Goal: Task Accomplishment & Management: Manage account settings

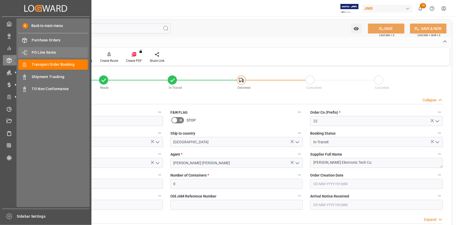
click at [46, 55] on span "PO Line Items" at bounding box center [60, 52] width 56 height 5
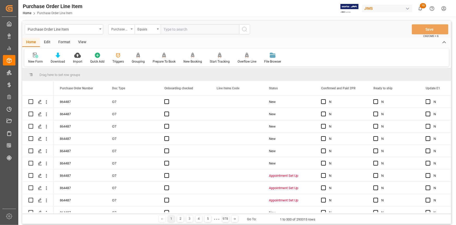
click at [128, 31] on div "Purchase Order Number" at bounding box center [120, 29] width 18 height 6
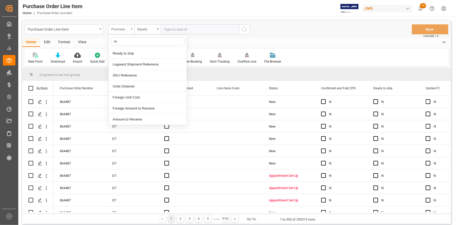
type input "ref"
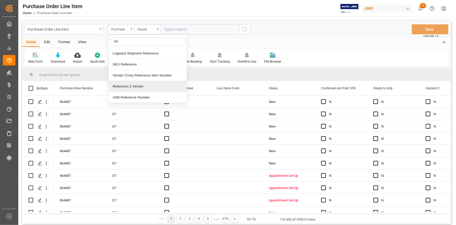
click at [139, 84] on div "Reference 2 Vendor" at bounding box center [148, 86] width 78 height 11
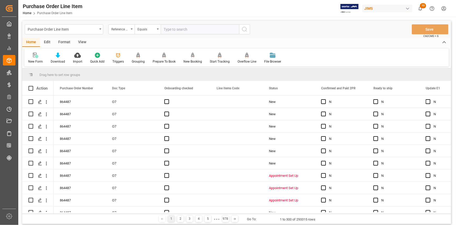
click at [174, 29] on input "text" at bounding box center [200, 29] width 78 height 10
paste input "22-10434-DE"
type input "22-10434-DE"
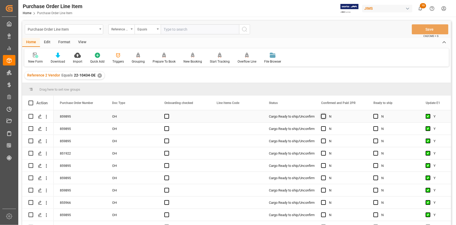
click at [323, 118] on span "Press SPACE to select this row." at bounding box center [323, 116] width 5 height 5
click at [325, 114] on input "Press SPACE to select this row." at bounding box center [325, 114] width 0 height 0
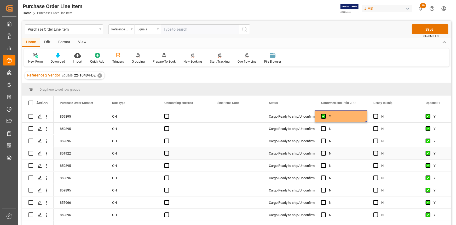
drag, startPoint x: 366, startPoint y: 121, endPoint x: 364, endPoint y: 175, distance: 54.7
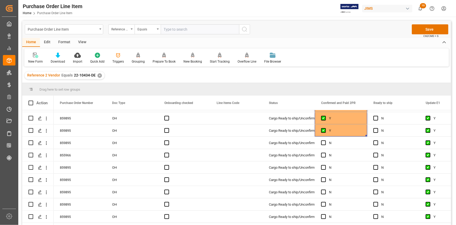
scroll to position [47, 0]
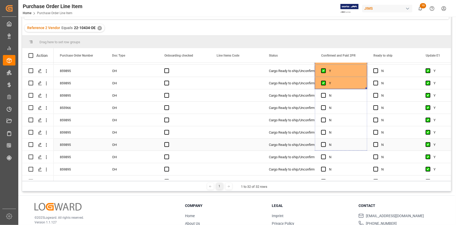
drag, startPoint x: 366, startPoint y: 88, endPoint x: 362, endPoint y: 149, distance: 61.6
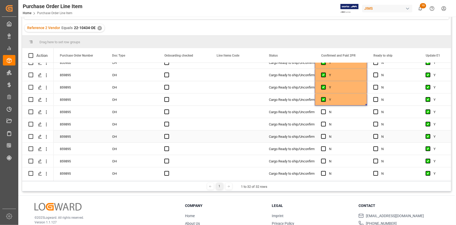
scroll to position [95, 0]
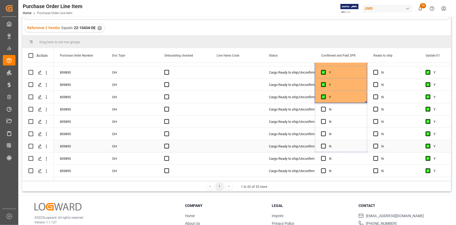
drag, startPoint x: 366, startPoint y: 102, endPoint x: 363, endPoint y: 156, distance: 54.5
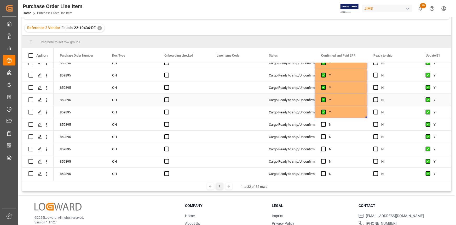
scroll to position [143, 0]
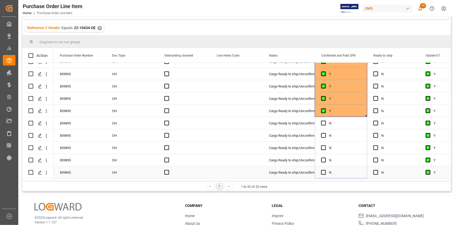
drag, startPoint x: 367, startPoint y: 115, endPoint x: 362, endPoint y: 168, distance: 53.0
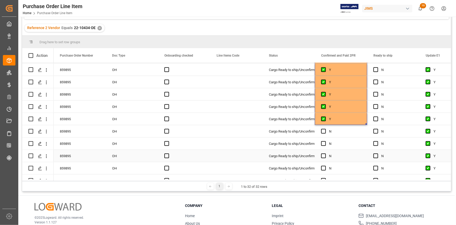
scroll to position [214, 0]
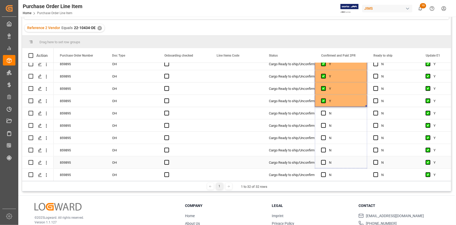
drag, startPoint x: 367, startPoint y: 105, endPoint x: 364, endPoint y: 167, distance: 62.6
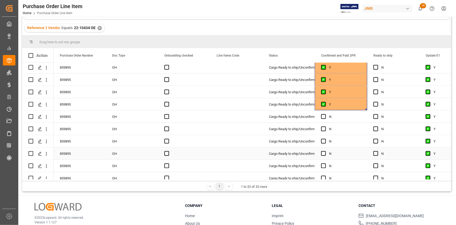
scroll to position [278, 0]
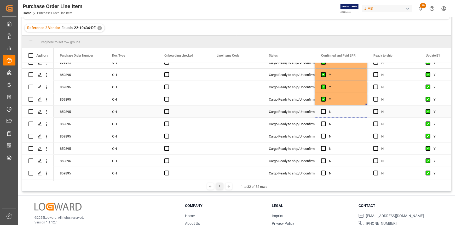
drag, startPoint x: 367, startPoint y: 102, endPoint x: 360, endPoint y: 155, distance: 53.0
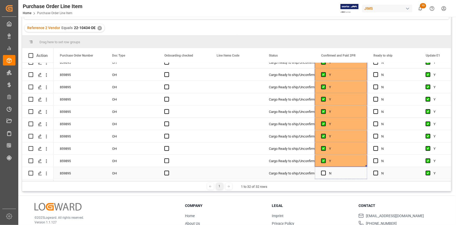
drag, startPoint x: 366, startPoint y: 163, endPoint x: 363, endPoint y: 177, distance: 13.3
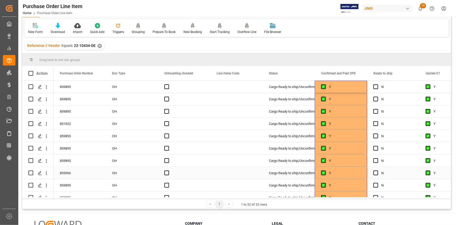
scroll to position [0, 0]
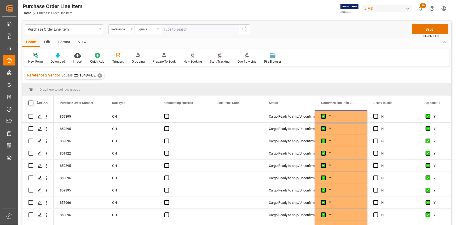
click at [31, 102] on span at bounding box center [31, 102] width 5 height 5
click at [32, 100] on input "checkbox" at bounding box center [32, 100] width 0 height 0
checkbox input "true"
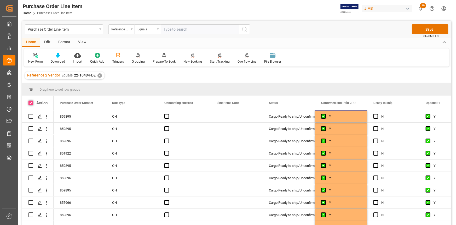
checkbox input "true"
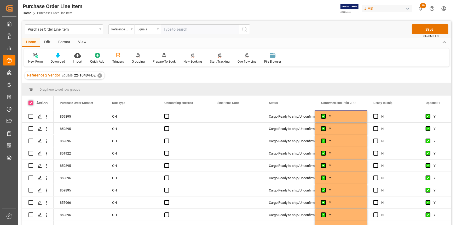
checkbox input "true"
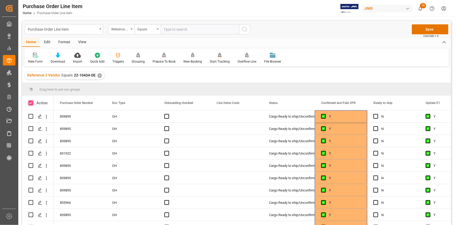
checkbox input "true"
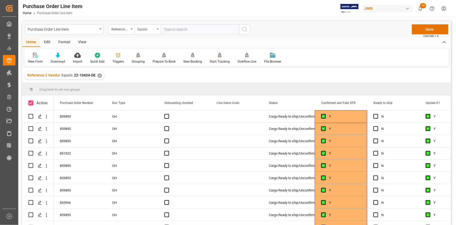
checkbox input "true"
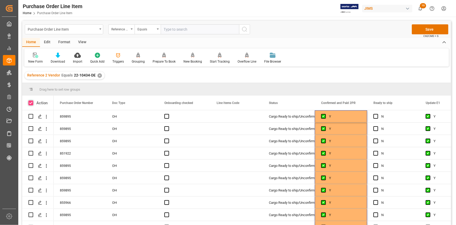
checkbox input "true"
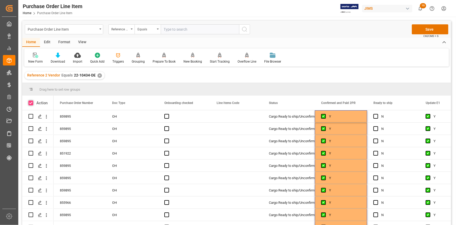
checkbox input "true"
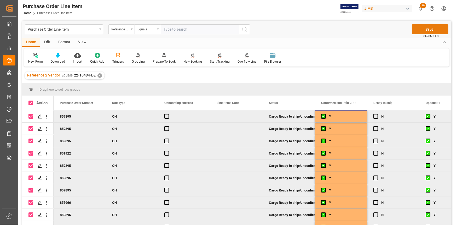
click at [429, 30] on button "Save" at bounding box center [430, 29] width 37 height 10
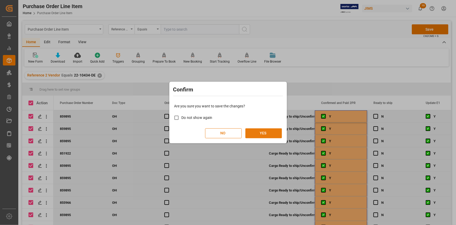
click at [271, 132] on button "YES" at bounding box center [264, 133] width 37 height 10
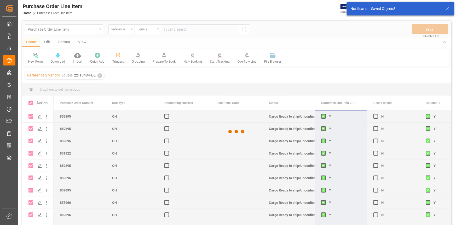
checkbox input "false"
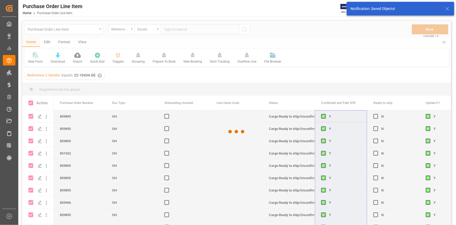
checkbox input "false"
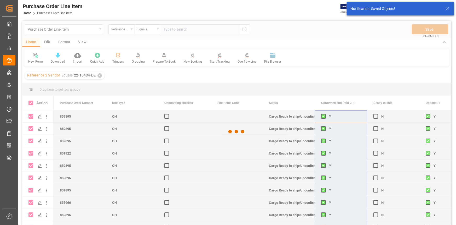
checkbox input "false"
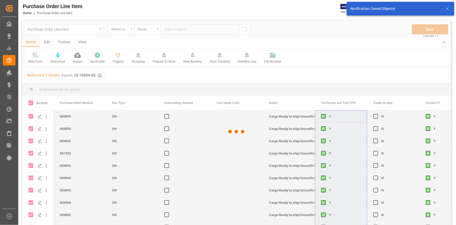
checkbox input "false"
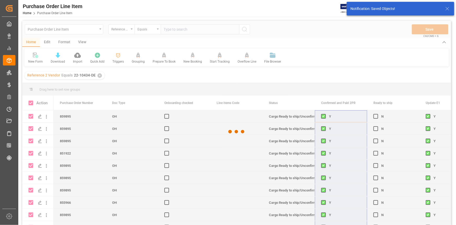
checkbox input "false"
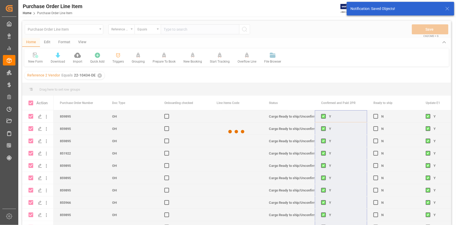
checkbox input "false"
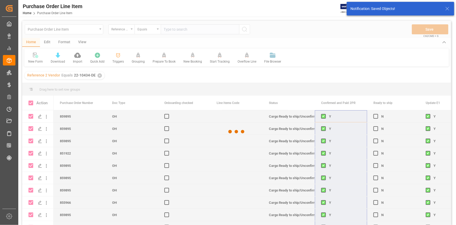
checkbox input "false"
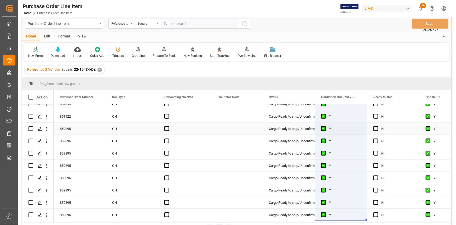
scroll to position [278, 0]
click at [398, 139] on div "N" at bounding box center [398, 141] width 32 height 12
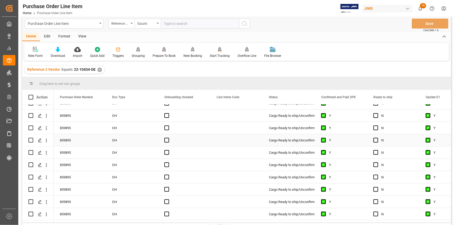
scroll to position [0, 0]
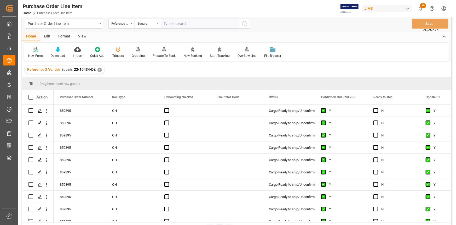
click at [82, 34] on div "View" at bounding box center [82, 36] width 16 height 9
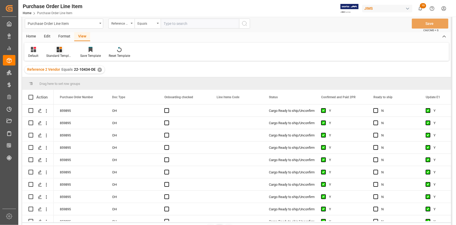
click at [59, 50] on icon at bounding box center [59, 49] width 5 height 5
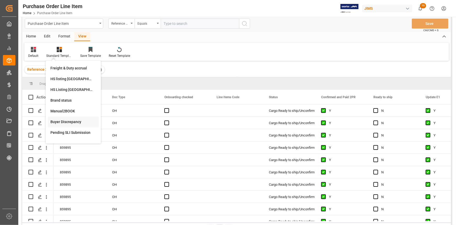
click at [70, 120] on div "Buyer Discrepancy" at bounding box center [73, 121] width 46 height 5
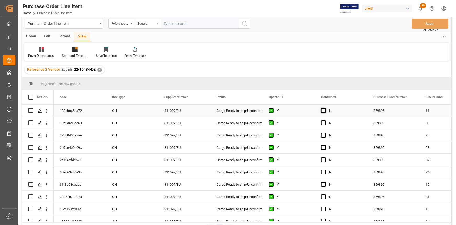
click at [324, 111] on span "Press SPACE to select this row." at bounding box center [323, 110] width 5 height 5
click at [325, 108] on input "Press SPACE to select this row." at bounding box center [325, 108] width 0 height 0
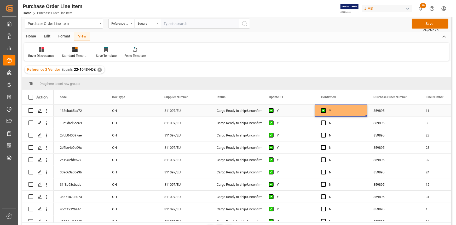
click at [366, 116] on div "Y" at bounding box center [341, 110] width 52 height 12
drag, startPoint x: 367, startPoint y: 115, endPoint x: 368, endPoint y: 189, distance: 74.3
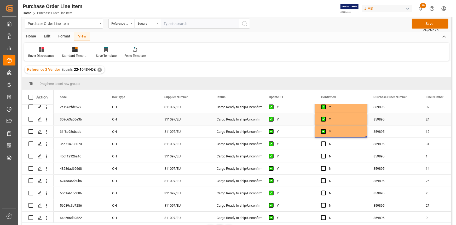
scroll to position [47, 0]
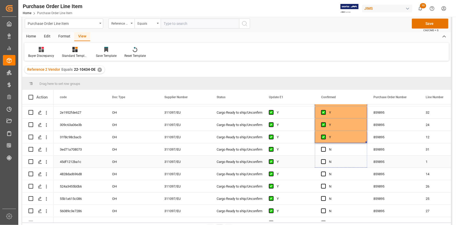
drag, startPoint x: 366, startPoint y: 141, endPoint x: 356, endPoint y: 210, distance: 69.6
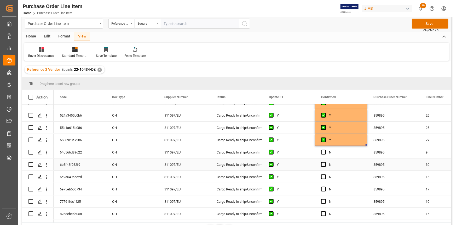
scroll to position [119, 0]
drag, startPoint x: 366, startPoint y: 144, endPoint x: 358, endPoint y: 220, distance: 76.0
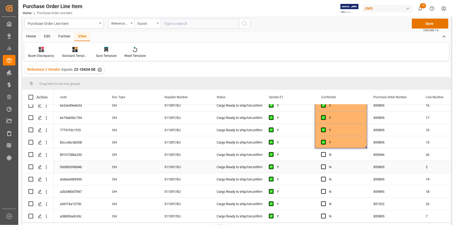
scroll to position [190, 0]
drag, startPoint x: 366, startPoint y: 146, endPoint x: 356, endPoint y: 219, distance: 73.2
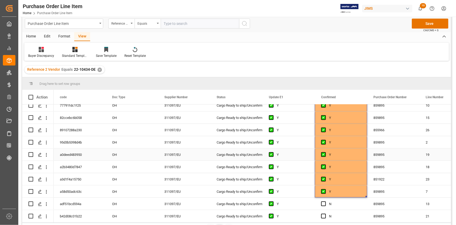
scroll to position [262, 0]
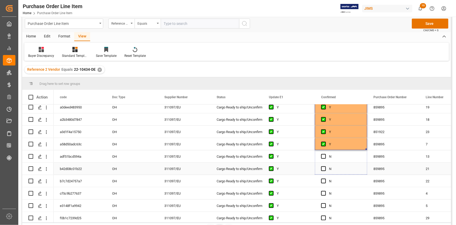
drag, startPoint x: 366, startPoint y: 149, endPoint x: 362, endPoint y: 212, distance: 63.1
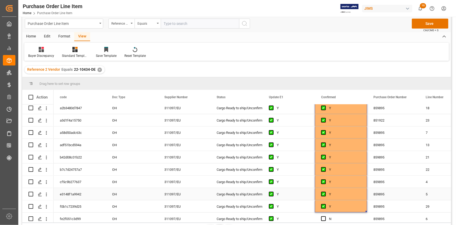
scroll to position [278, 0]
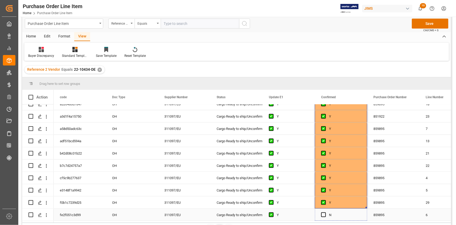
drag, startPoint x: 366, startPoint y: 205, endPoint x: 363, endPoint y: 219, distance: 14.2
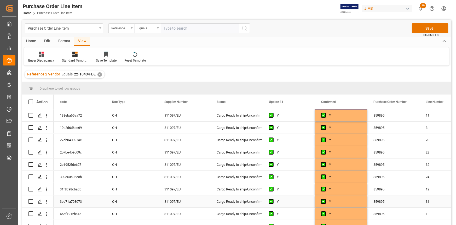
scroll to position [0, 0]
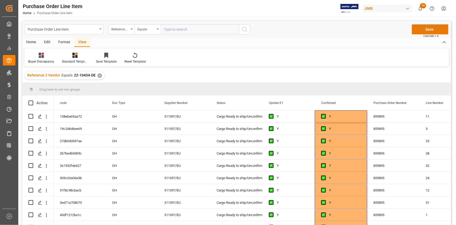
click at [431, 29] on button "Save" at bounding box center [430, 29] width 37 height 10
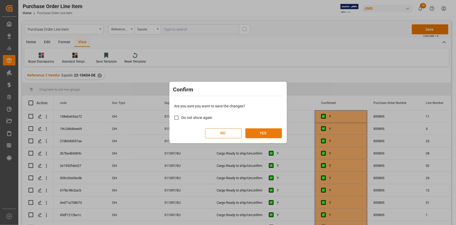
click at [253, 133] on button "YES" at bounding box center [264, 133] width 37 height 10
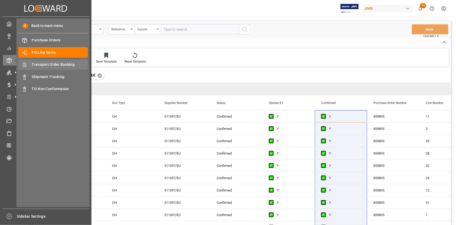
click at [47, 63] on span "Transport Order Booking" at bounding box center [60, 64] width 56 height 5
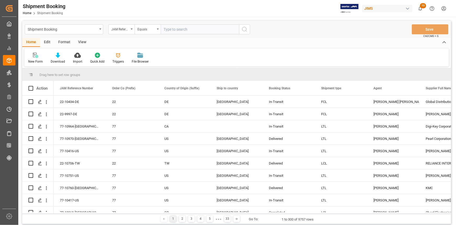
click at [166, 31] on input "text" at bounding box center [200, 29] width 78 height 10
type input "22-10434-de"
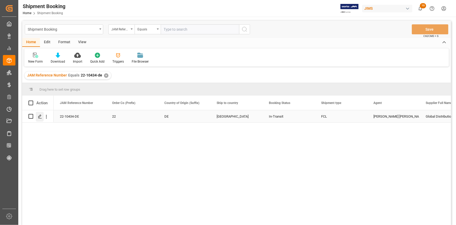
click at [39, 117] on polygon "Press SPACE to select this row." at bounding box center [39, 116] width 3 height 3
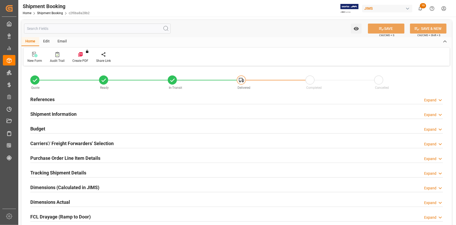
type input "1"
type input "20"
type input "20700.0465"
type input "4632.8884"
type input "5500"
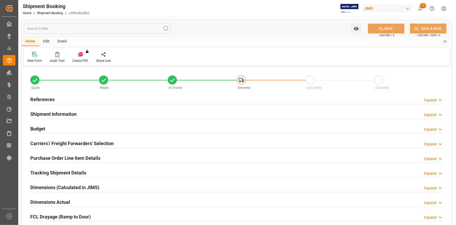
type input "75844.12"
type input "12-08-2025"
drag, startPoint x: 113, startPoint y: 100, endPoint x: 115, endPoint y: 105, distance: 5.4
click at [112, 100] on div "References Expand" at bounding box center [236, 99] width 413 height 10
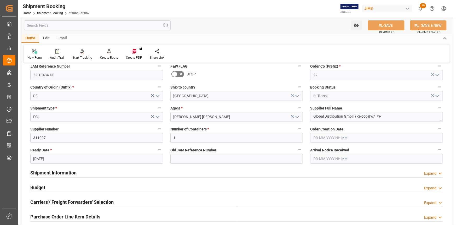
scroll to position [47, 0]
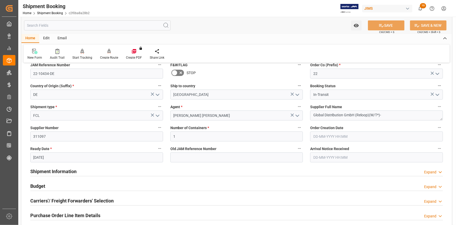
click at [97, 165] on div "Shipment Information Expand" at bounding box center [237, 171] width 420 height 15
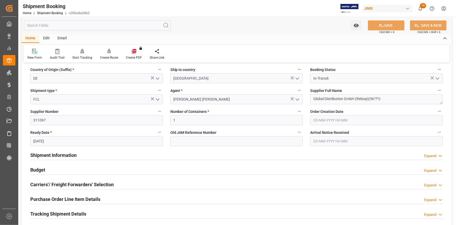
scroll to position [119, 0]
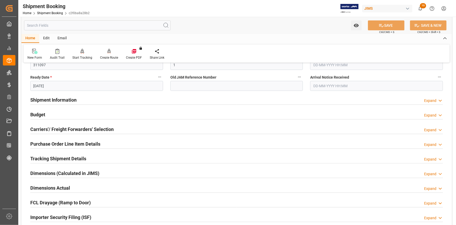
click at [88, 99] on div "Shipment Information Expand" at bounding box center [236, 99] width 413 height 10
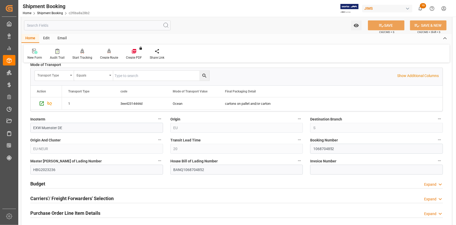
scroll to position [262, 0]
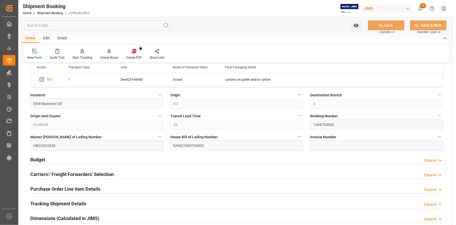
click at [92, 158] on div "Budget Expand" at bounding box center [236, 159] width 413 height 10
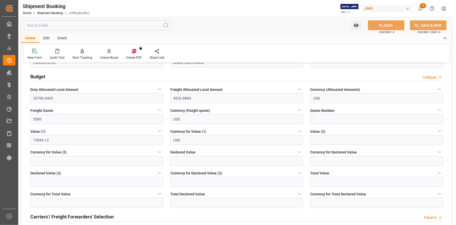
scroll to position [380, 0]
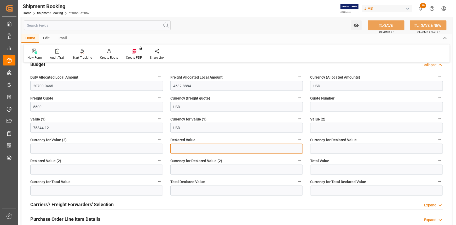
click at [188, 150] on input "text" at bounding box center [237, 149] width 133 height 10
type input "75843.98"
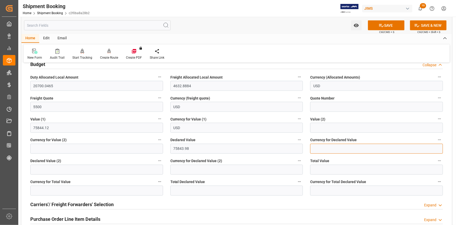
click at [327, 149] on input at bounding box center [376, 149] width 133 height 10
type input "USD"
click at [388, 27] on button "SAVE" at bounding box center [386, 25] width 37 height 10
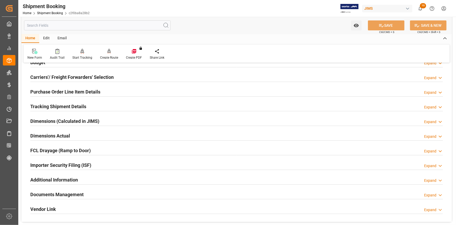
scroll to position [71, 0]
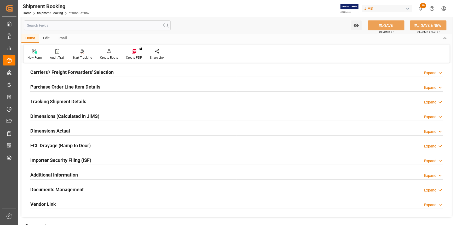
click at [102, 99] on div "Tracking Shipment Details Expand" at bounding box center [236, 101] width 413 height 10
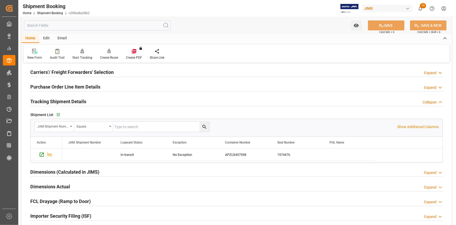
click at [102, 100] on div "Tracking Shipment Details Collapse" at bounding box center [236, 101] width 413 height 10
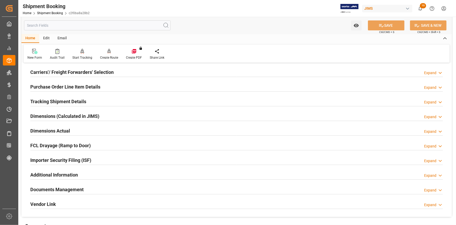
click at [105, 98] on div "Tracking Shipment Details Expand" at bounding box center [236, 101] width 413 height 10
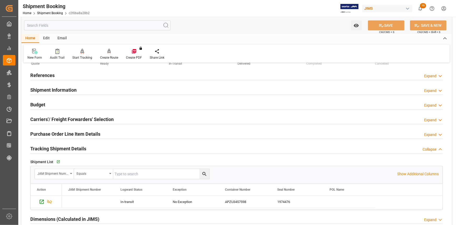
scroll to position [24, 0]
click at [103, 89] on div "Shipment Information Expand" at bounding box center [236, 90] width 413 height 10
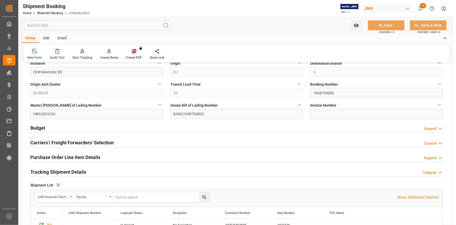
scroll to position [238, 0]
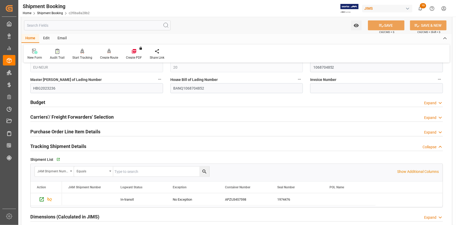
click at [117, 130] on div "Purchase Order Line Item Details Expand" at bounding box center [236, 131] width 413 height 10
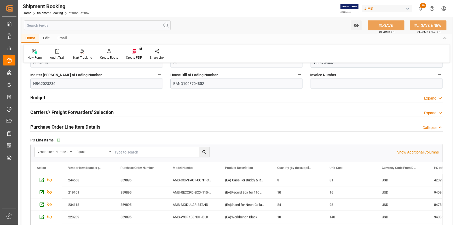
scroll to position [214, 0]
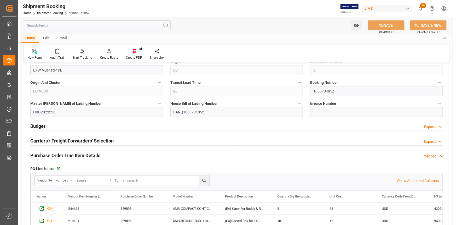
click at [104, 127] on div "Budget Expand" at bounding box center [236, 126] width 413 height 10
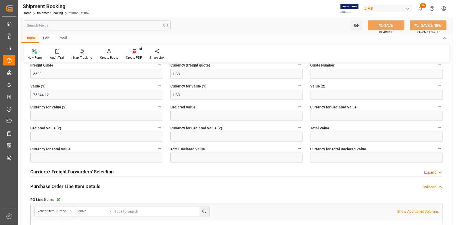
scroll to position [309, 0]
click at [189, 136] on input at bounding box center [237, 136] width 133 height 10
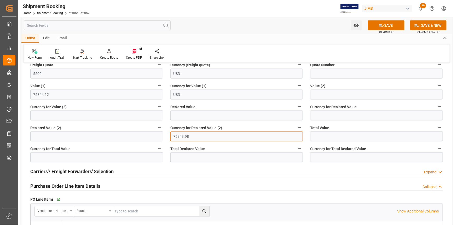
type input "75843.98"
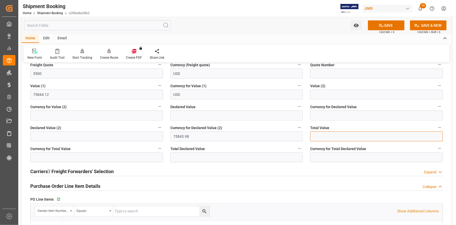
click at [357, 135] on input "text" at bounding box center [376, 136] width 133 height 10
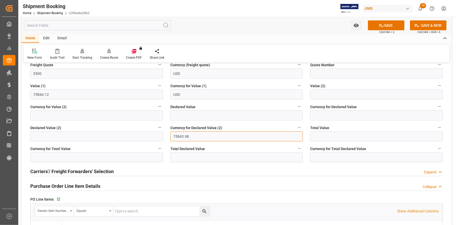
drag, startPoint x: 196, startPoint y: 136, endPoint x: 157, endPoint y: 133, distance: 38.8
click at [157, 133] on div "Quote Ready In-Transit Delivered Completed Cancelled References Expand JAM Refe…" at bounding box center [236, 146] width 431 height 776
click at [221, 113] on input "text" at bounding box center [237, 115] width 133 height 10
paste input "75843.98"
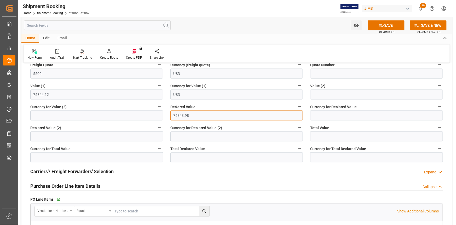
type input "75843.98"
click at [335, 118] on input at bounding box center [376, 115] width 133 height 10
type input "USD"
click at [388, 28] on button "SAVE" at bounding box center [386, 25] width 37 height 10
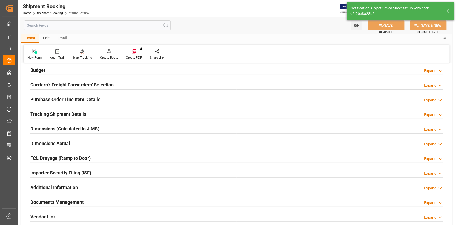
scroll to position [50, 0]
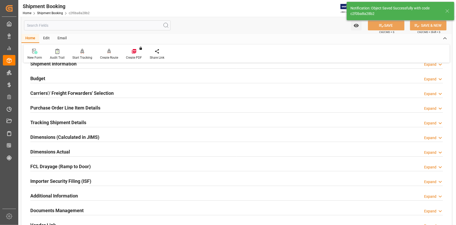
click at [97, 122] on div "Tracking Shipment Details Expand" at bounding box center [236, 122] width 413 height 10
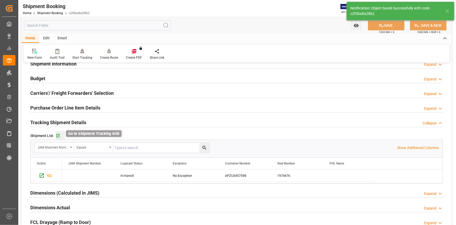
click at [57, 135] on icon "button" at bounding box center [57, 135] width 3 height 3
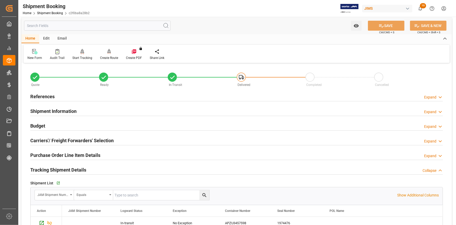
scroll to position [3, 0]
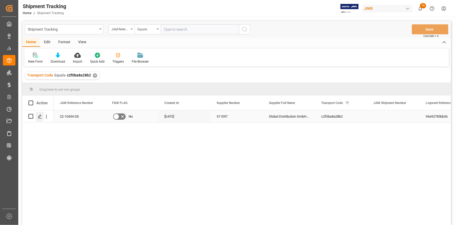
click at [40, 116] on icon "Press SPACE to select this row." at bounding box center [40, 116] width 4 height 4
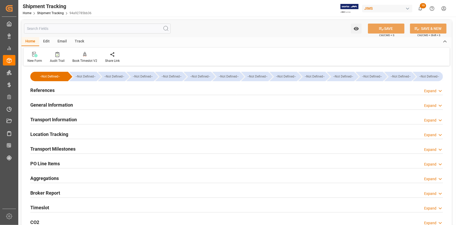
click at [72, 90] on div "References Expand" at bounding box center [236, 90] width 413 height 10
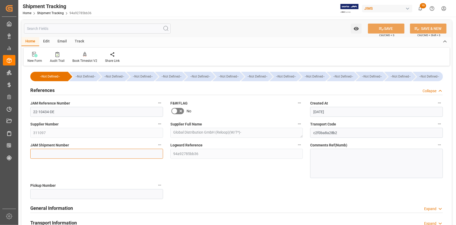
click at [50, 151] on input at bounding box center [96, 154] width 133 height 10
paste input "72909"
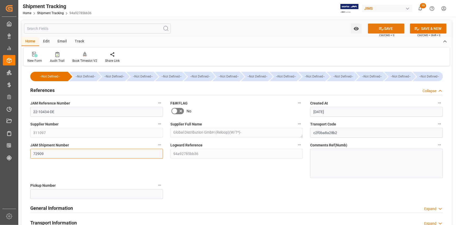
type input "72909"
click at [392, 33] on button "SAVE" at bounding box center [386, 29] width 37 height 10
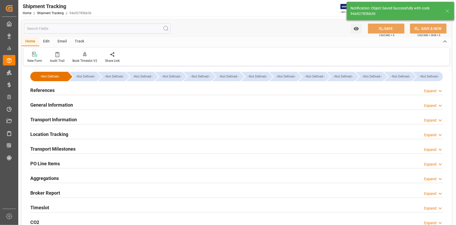
click at [97, 89] on div "References Expand" at bounding box center [236, 90] width 413 height 10
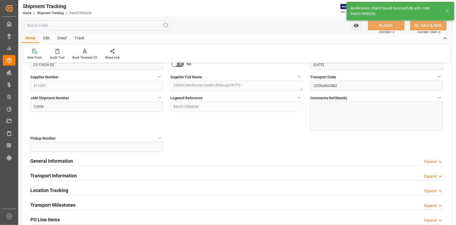
scroll to position [47, 0]
click at [120, 157] on div "General Information Expand" at bounding box center [236, 160] width 413 height 10
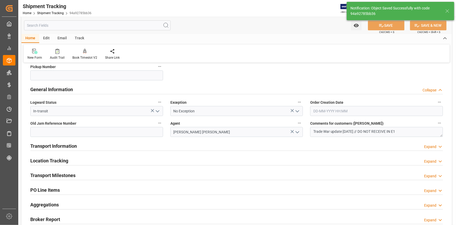
scroll to position [119, 0]
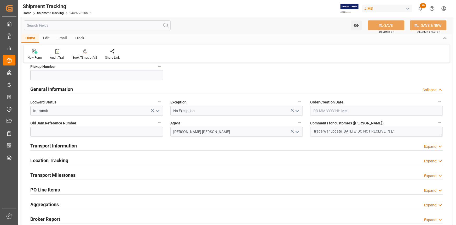
click at [129, 149] on div "Transport Information Expand" at bounding box center [236, 145] width 413 height 10
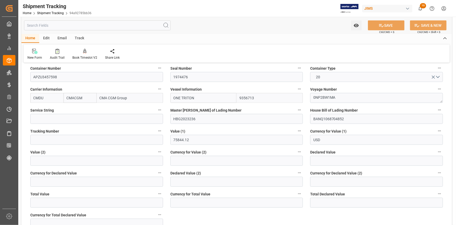
scroll to position [262, 0]
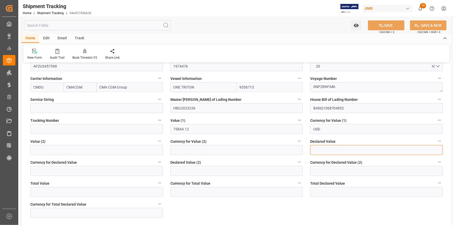
click at [332, 150] on input "text" at bounding box center [376, 150] width 133 height 10
type input "75843.98"
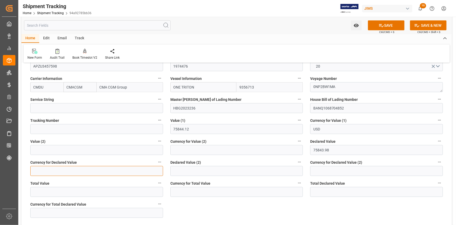
click at [66, 171] on input at bounding box center [96, 171] width 133 height 10
type input "USD"
click at [385, 25] on button "SAVE" at bounding box center [386, 25] width 37 height 10
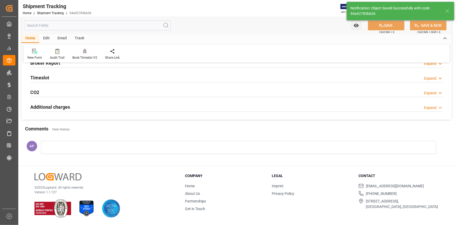
scroll to position [0, 0]
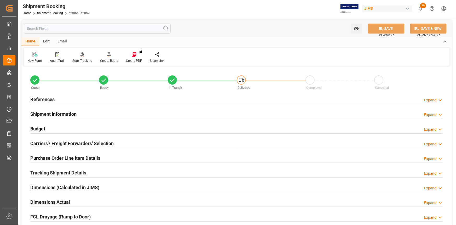
click at [78, 99] on div "References Expand" at bounding box center [236, 99] width 413 height 10
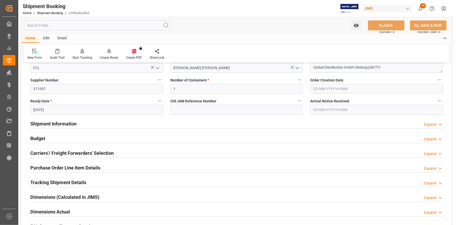
click at [89, 124] on div "Shipment Information Expand" at bounding box center [236, 123] width 413 height 10
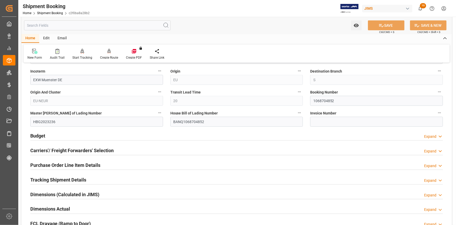
click at [84, 134] on div "Budget Expand" at bounding box center [236, 135] width 413 height 10
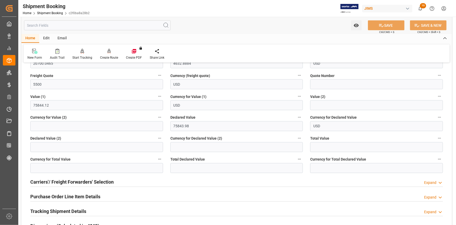
scroll to position [428, 0]
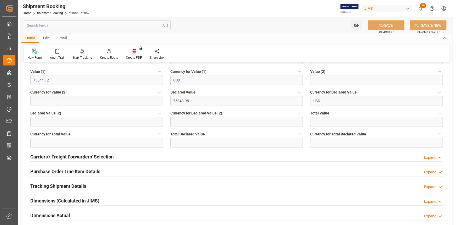
click at [121, 155] on div "Carriers'/ Freight Forwarders' Selection Expand" at bounding box center [236, 156] width 413 height 10
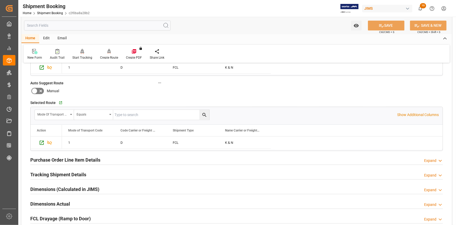
scroll to position [618, 0]
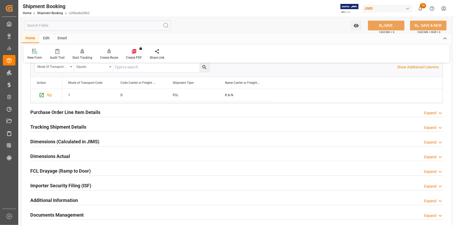
click at [112, 113] on div "Purchase Order Line Item Details Expand" at bounding box center [236, 112] width 413 height 10
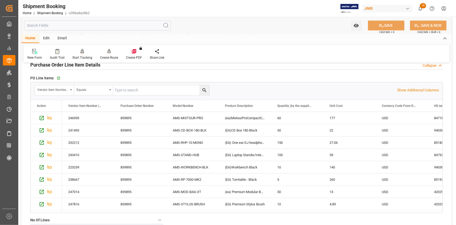
scroll to position [666, 0]
click at [108, 66] on div "Purchase Order Line Item Details Collapse" at bounding box center [236, 64] width 413 height 10
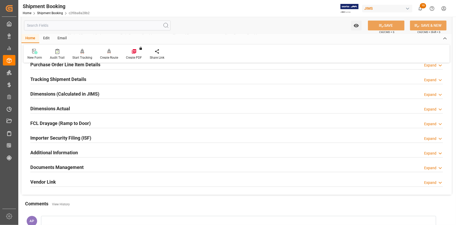
click at [96, 79] on div "Tracking Shipment Details Expand" at bounding box center [236, 79] width 413 height 10
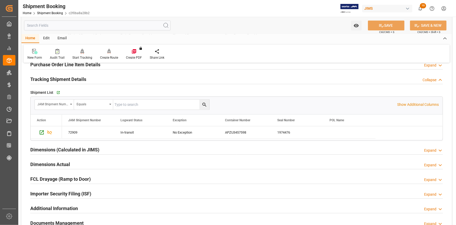
click at [119, 151] on div "Dimensions (Calculated in JIMS) Expand" at bounding box center [236, 149] width 413 height 10
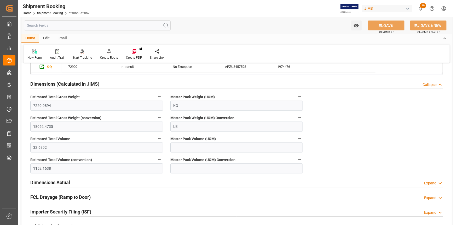
scroll to position [761, 0]
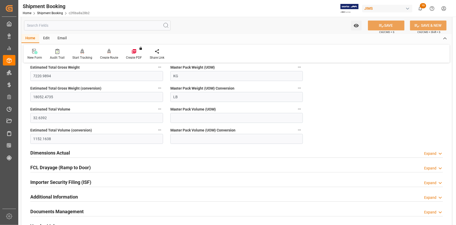
click at [100, 150] on div "Dimensions Actual Expand" at bounding box center [236, 152] width 413 height 10
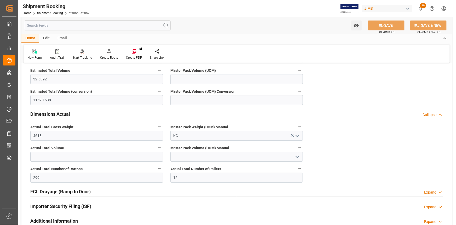
scroll to position [808, 0]
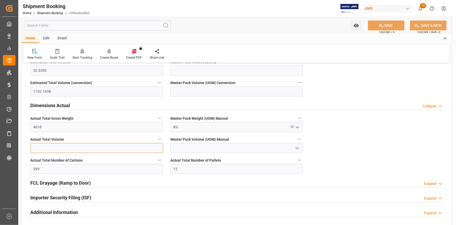
click at [62, 145] on input "text" at bounding box center [96, 148] width 133 height 10
type input "40"
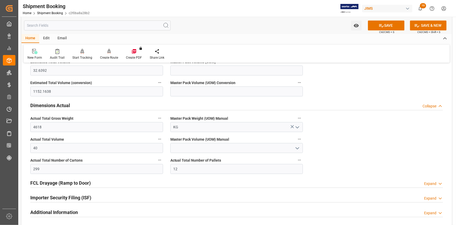
click at [300, 146] on icon "open menu" at bounding box center [297, 148] width 6 height 6
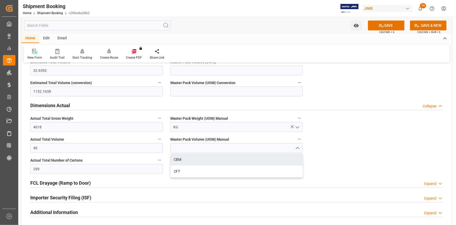
click at [245, 159] on div "CBM" at bounding box center [237, 160] width 132 height 12
type input "CBM"
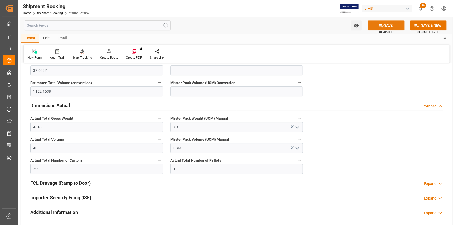
click at [383, 24] on icon at bounding box center [381, 25] width 5 height 5
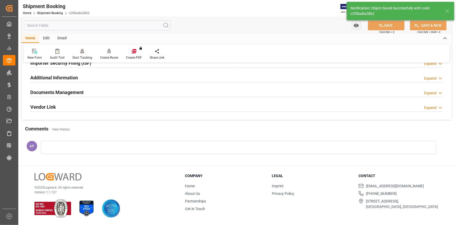
scroll to position [98, 0]
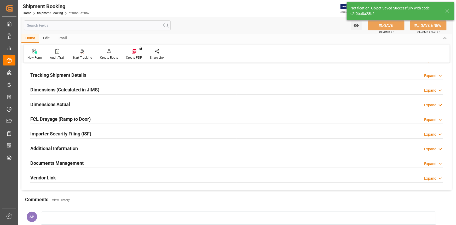
click at [97, 119] on div "FCL Drayage (Ramp to Door) Expand" at bounding box center [236, 118] width 413 height 10
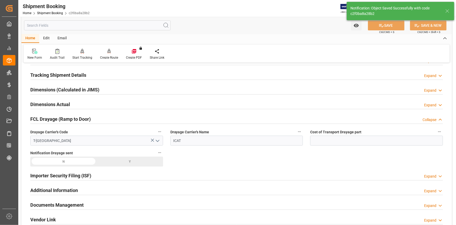
click at [107, 119] on div "FCL Drayage (Ramp to Door) Collapse" at bounding box center [236, 118] width 413 height 10
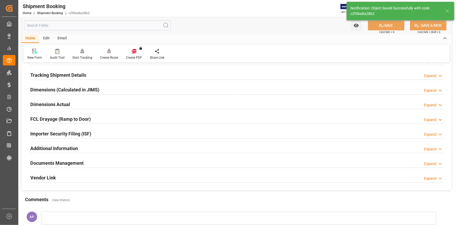
click at [96, 133] on div "Importer Security Filing (ISF) Expand" at bounding box center [236, 133] width 413 height 10
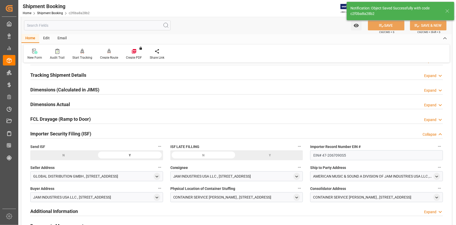
click at [98, 132] on div "Importer Security Filing (ISF) Collapse" at bounding box center [236, 133] width 413 height 10
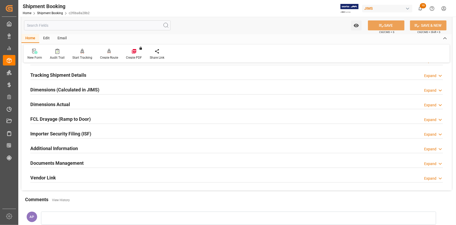
click at [96, 149] on div "Additional Information Expand" at bounding box center [236, 148] width 413 height 10
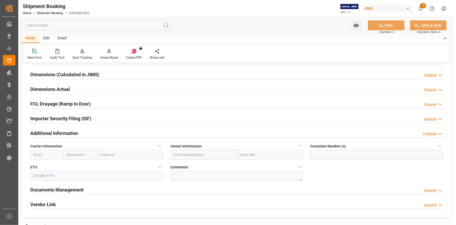
scroll to position [121, 0]
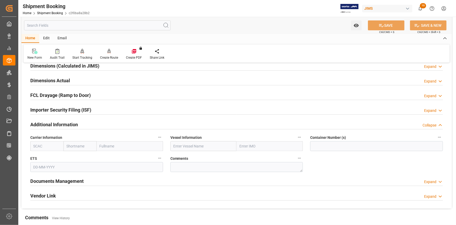
click at [91, 125] on div "Additional Information Collapse" at bounding box center [236, 124] width 413 height 10
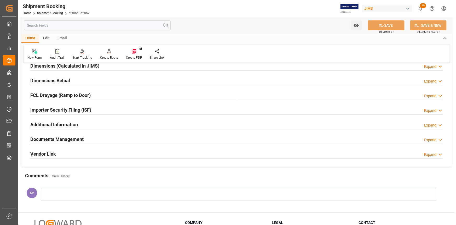
click at [97, 137] on div "Documents Management Expand" at bounding box center [236, 139] width 413 height 10
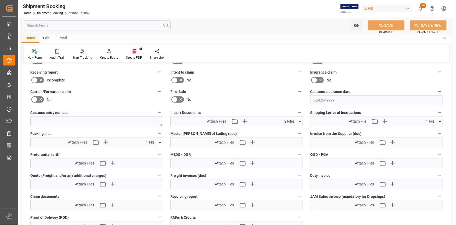
scroll to position [240, 0]
click at [300, 118] on icon at bounding box center [299, 120] width 5 height 5
click at [246, 119] on icon "button" at bounding box center [245, 120] width 8 height 8
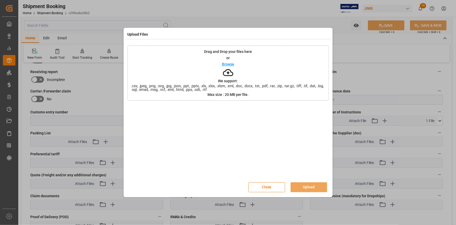
click at [231, 63] on p "Browse" at bounding box center [228, 64] width 12 height 4
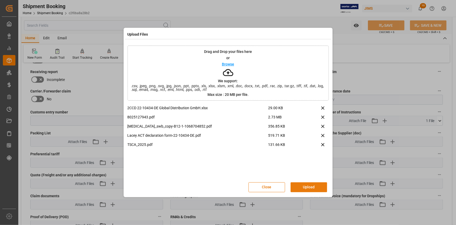
click at [309, 186] on button "Upload" at bounding box center [309, 187] width 37 height 10
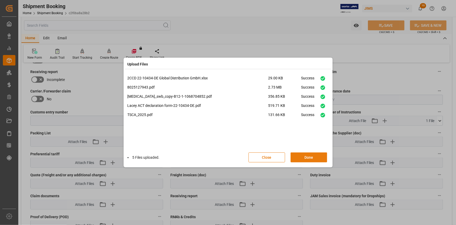
click at [309, 157] on button "Done" at bounding box center [309, 157] width 37 height 10
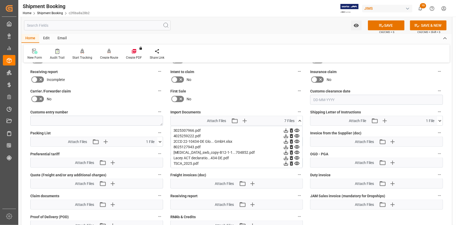
click at [302, 119] on icon at bounding box center [299, 120] width 5 height 5
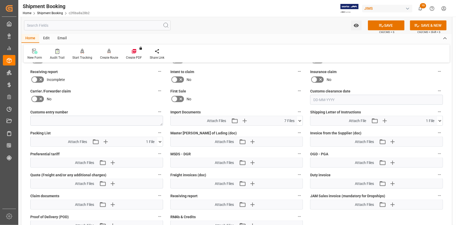
scroll to position [217, 0]
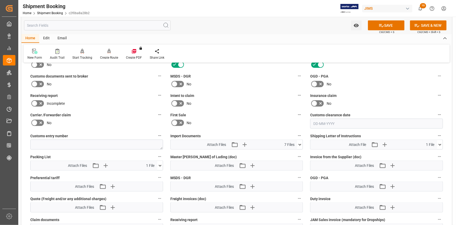
click at [42, 82] on icon at bounding box center [41, 84] width 6 height 6
click at [0, 0] on input "checkbox" at bounding box center [0, 0] width 0 height 0
click at [385, 27] on button "SAVE" at bounding box center [386, 25] width 37 height 10
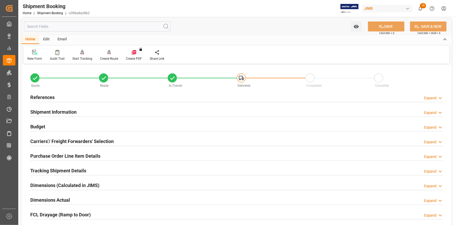
scroll to position [1, 0]
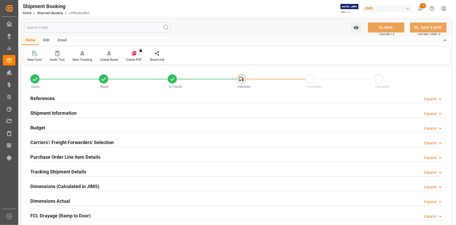
click at [95, 173] on div "Tracking Shipment Details Expand" at bounding box center [236, 171] width 413 height 10
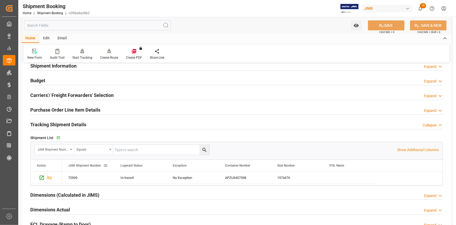
scroll to position [49, 0]
click at [56, 135] on icon "button" at bounding box center [58, 137] width 4 height 4
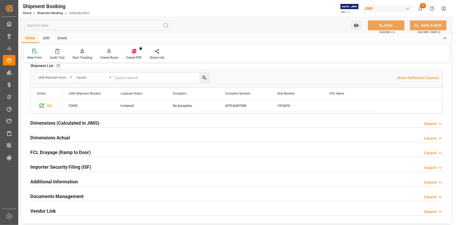
scroll to position [144, 0]
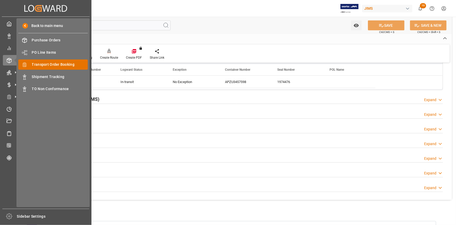
click at [51, 64] on span "Transport Order Booking" at bounding box center [60, 64] width 56 height 5
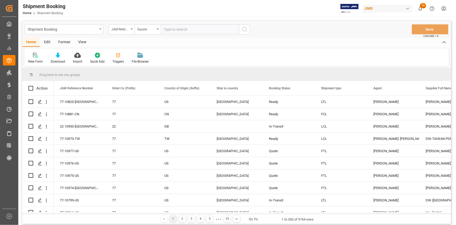
click at [170, 30] on input "text" at bounding box center [200, 29] width 78 height 10
type input "22-10519-CN"
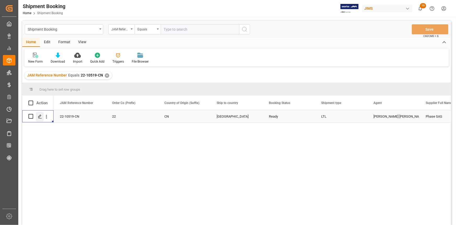
click at [41, 116] on icon "Press SPACE to select this row." at bounding box center [40, 116] width 4 height 4
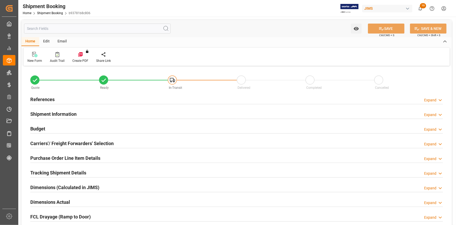
type input "0"
type input "15"
type input "944.2706"
type input "55.2"
type input "314.18"
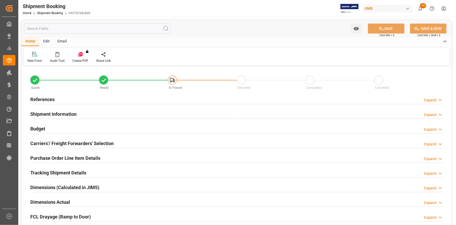
type input "2760"
type input "2"
type input "[DATE]"
click at [90, 101] on div "References Expand" at bounding box center [236, 99] width 413 height 10
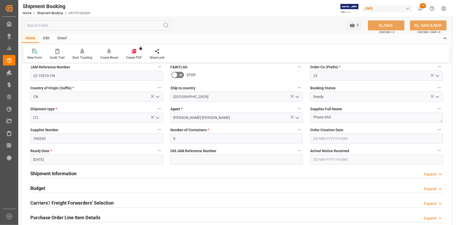
scroll to position [47, 0]
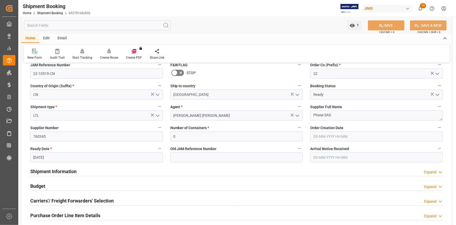
click at [106, 170] on div "Shipment Information Expand" at bounding box center [236, 171] width 413 height 10
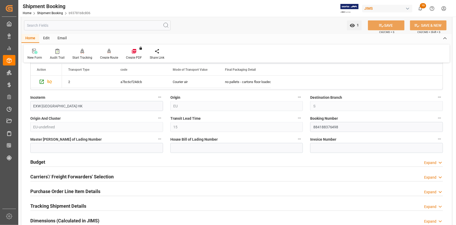
scroll to position [309, 0]
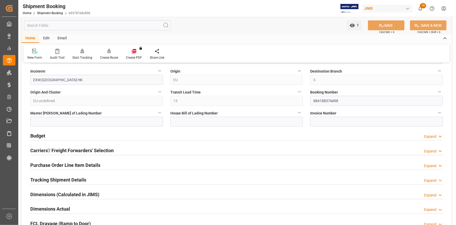
click at [72, 135] on div "Budget Expand" at bounding box center [236, 135] width 413 height 10
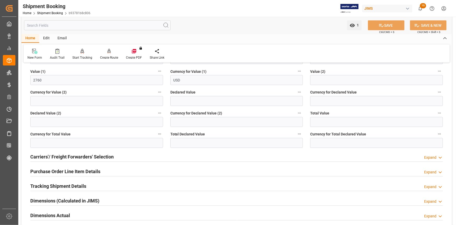
scroll to position [452, 0]
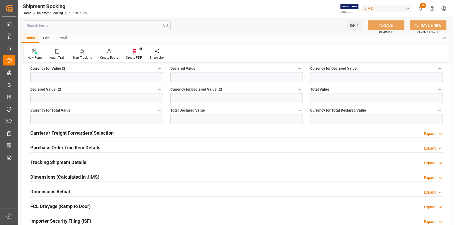
click at [118, 135] on div "Carriers'/ Freight Forwarders' Selection Expand" at bounding box center [236, 133] width 413 height 10
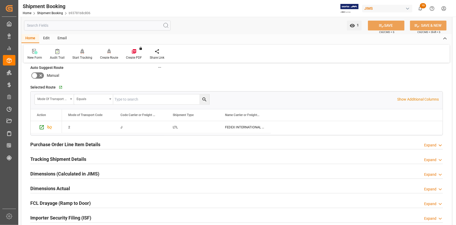
scroll to position [594, 0]
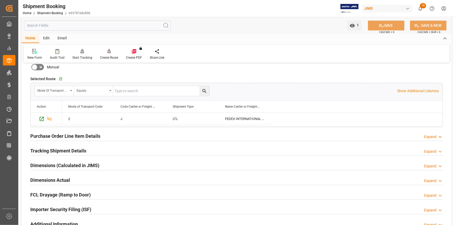
click at [106, 134] on div "Purchase Order Line Item Details Expand" at bounding box center [236, 135] width 413 height 10
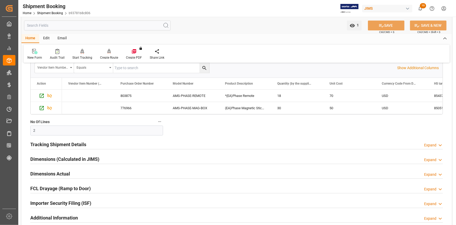
scroll to position [689, 0]
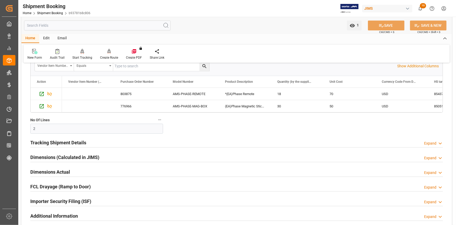
click at [100, 141] on div "Tracking Shipment Details Expand" at bounding box center [236, 142] width 413 height 10
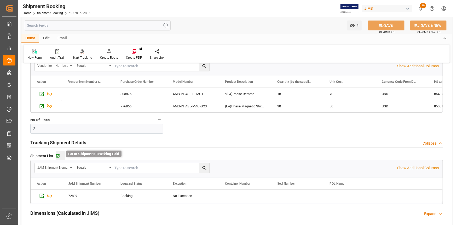
click at [59, 154] on icon "button" at bounding box center [58, 156] width 4 height 4
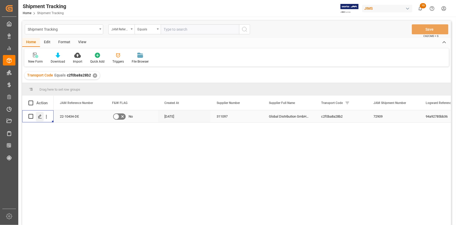
click at [40, 117] on icon "Press SPACE to select this row." at bounding box center [40, 116] width 4 height 4
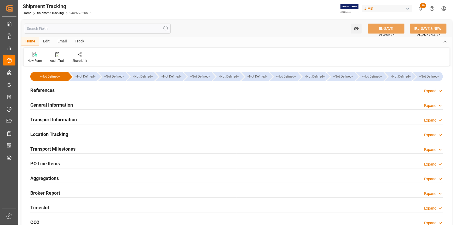
type input "CMACGM"
type input "CMA CGM Group"
type input "9356713"
type input "75844.12"
type input "75843.98"
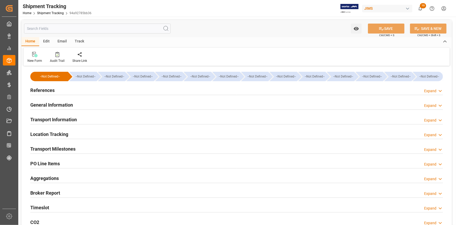
type input "[DATE]"
click at [87, 90] on div "References Expand" at bounding box center [236, 90] width 413 height 10
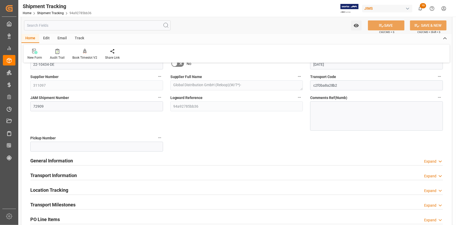
click at [102, 159] on div "General Information Expand" at bounding box center [236, 160] width 413 height 10
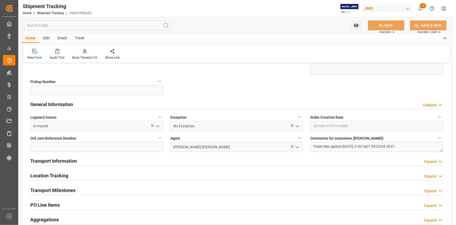
scroll to position [119, 0]
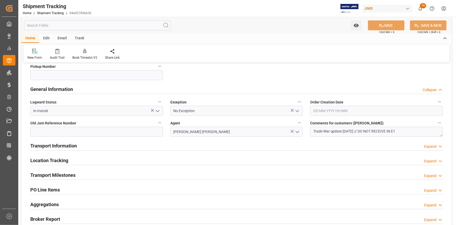
click at [105, 146] on div "Transport Information Expand" at bounding box center [236, 145] width 413 height 10
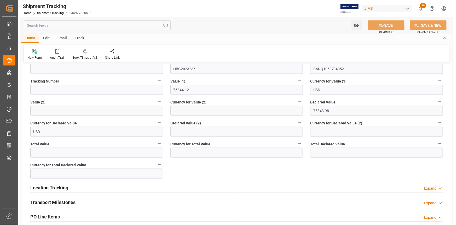
scroll to position [333, 0]
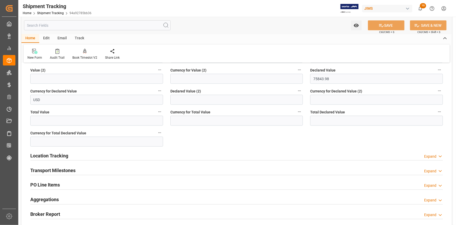
click at [93, 171] on div "Transport Milestones Expand" at bounding box center [236, 170] width 413 height 10
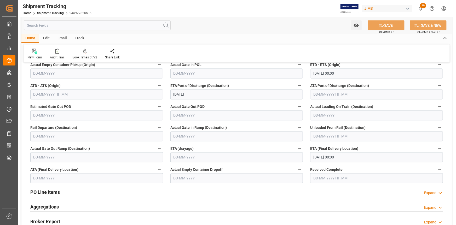
scroll to position [475, 0]
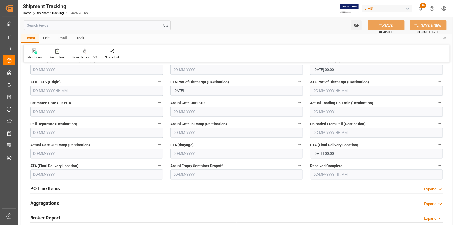
click at [326, 155] on input "[DATE] 00:00" at bounding box center [376, 154] width 133 height 10
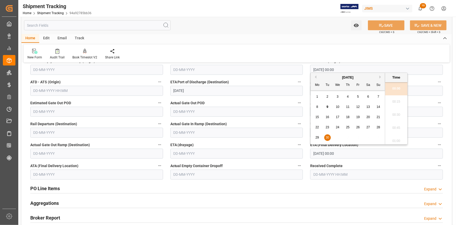
click at [361, 190] on div "PO Line Items Expand" at bounding box center [236, 188] width 413 height 10
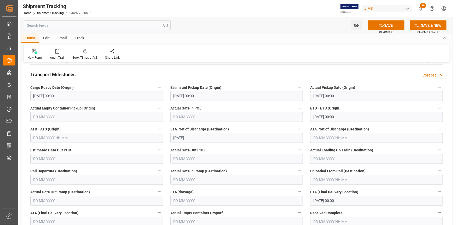
scroll to position [428, 0]
click at [387, 24] on button "SAVE" at bounding box center [386, 25] width 37 height 10
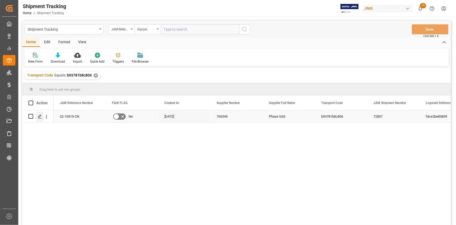
click at [37, 115] on div "Press SPACE to select this row." at bounding box center [40, 117] width 8 height 10
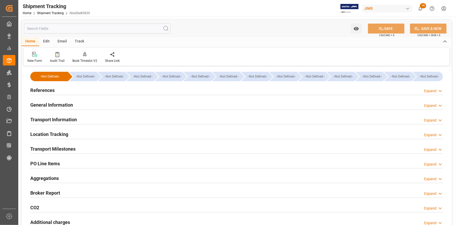
type input "[DATE]"
click at [83, 90] on div "References Expand" at bounding box center [236, 90] width 413 height 10
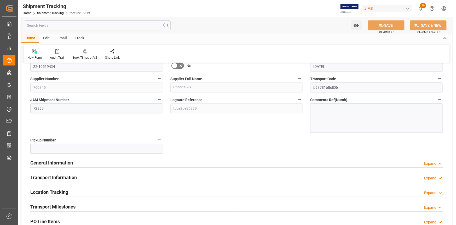
scroll to position [47, 0]
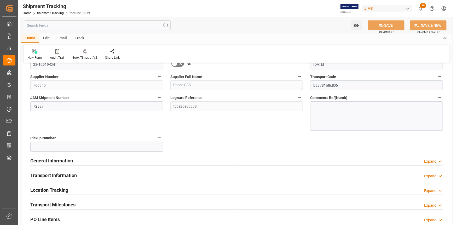
click at [88, 160] on div "General Information Expand" at bounding box center [236, 160] width 413 height 10
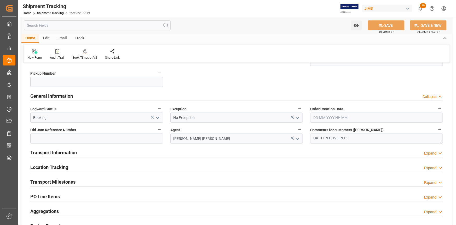
scroll to position [119, 0]
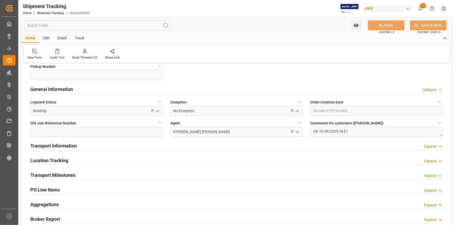
click at [94, 146] on div "Transport Information Expand" at bounding box center [236, 145] width 413 height 10
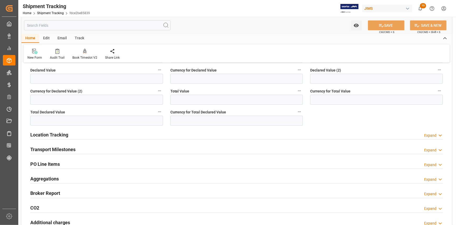
scroll to position [356, 0]
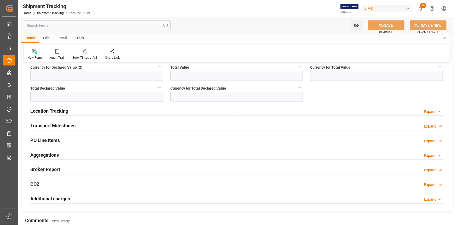
click at [85, 126] on div "Transport Milestones Expand" at bounding box center [236, 125] width 413 height 10
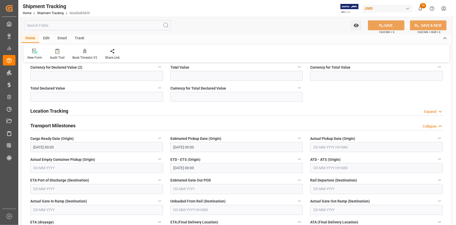
click at [320, 146] on input "text" at bounding box center [376, 147] width 133 height 10
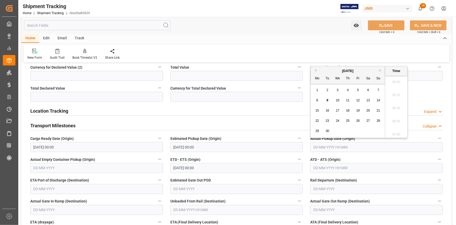
scroll to position [498, 0]
click at [328, 99] on span "9" at bounding box center [328, 100] width 2 height 4
type input "09-09-2025 00:00"
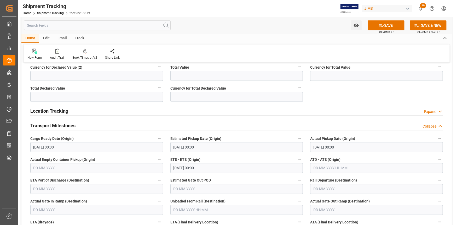
click at [223, 157] on label "ETD - ETS (Origin)" at bounding box center [237, 159] width 133 height 7
click at [296, 157] on button "ETD - ETS (Origin)" at bounding box center [299, 159] width 7 height 7
click at [204, 167] on div at bounding box center [228, 112] width 456 height 225
click at [325, 163] on input "text" at bounding box center [376, 168] width 133 height 10
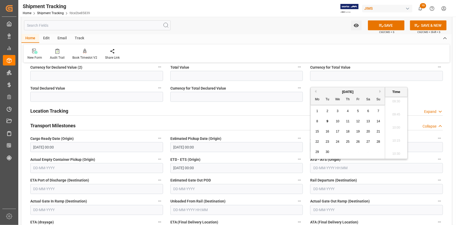
click at [328, 121] on div "9" at bounding box center [328, 121] width 7 height 6
type input "09-09-2025 00:00"
click at [213, 167] on input "08-09-2025 00:00" at bounding box center [237, 168] width 133 height 10
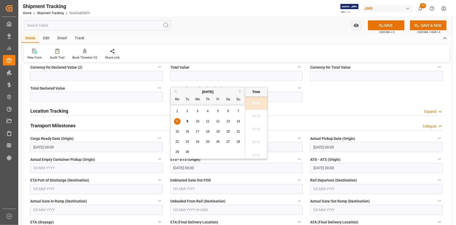
click at [186, 119] on div "9" at bounding box center [187, 121] width 7 height 6
type input "09-09-2025 00:00"
click at [280, 160] on label "ETD - ETS (Origin)" at bounding box center [237, 159] width 133 height 7
click at [296, 160] on button "ETD - ETS (Origin)" at bounding box center [299, 159] width 7 height 7
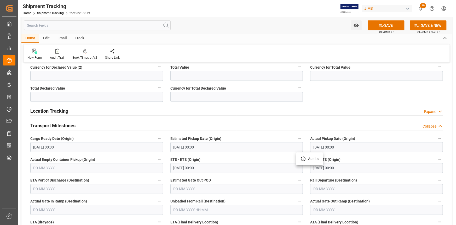
click at [252, 156] on div at bounding box center [228, 112] width 456 height 225
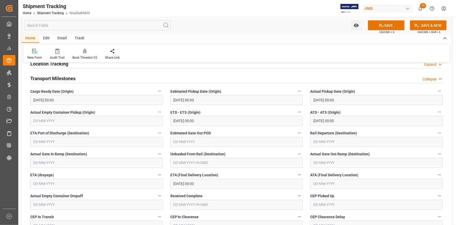
scroll to position [404, 0]
click at [199, 185] on input "20-09-2025 00:00" at bounding box center [237, 183] width 133 height 10
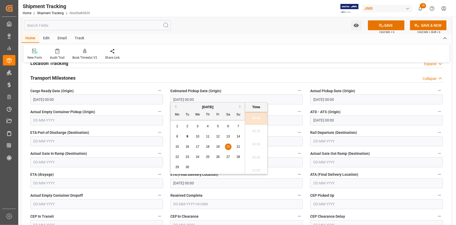
click at [177, 147] on span "15" at bounding box center [176, 147] width 3 height 4
type input "15-09-2025 00:00"
click at [387, 24] on button "SAVE" at bounding box center [386, 25] width 37 height 10
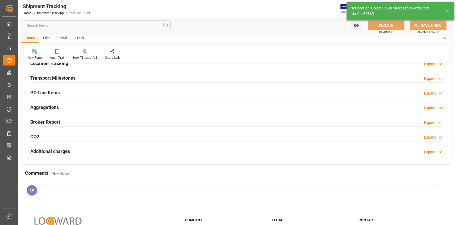
scroll to position [0, 0]
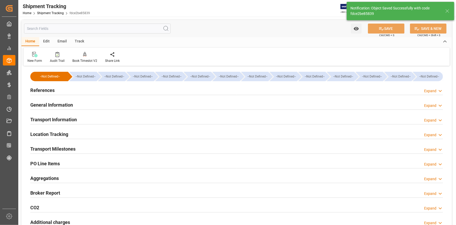
click at [110, 89] on div "References Expand" at bounding box center [236, 90] width 413 height 10
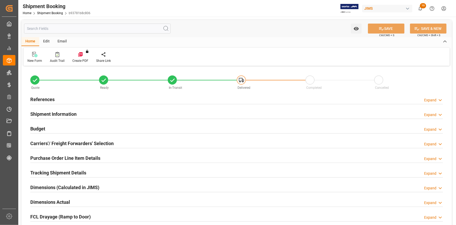
type input "18"
type input "2"
type input "0"
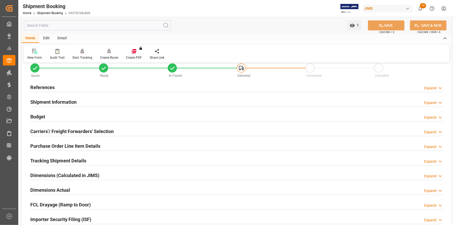
scroll to position [24, 0]
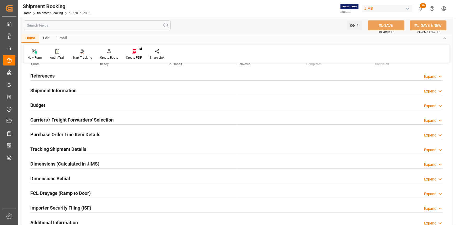
drag, startPoint x: 95, startPoint y: 172, endPoint x: 98, endPoint y: 172, distance: 3.4
click at [95, 172] on div "Dimensions Actual Expand" at bounding box center [237, 178] width 420 height 15
click at [103, 175] on div "Dimensions Actual Expand" at bounding box center [236, 178] width 413 height 10
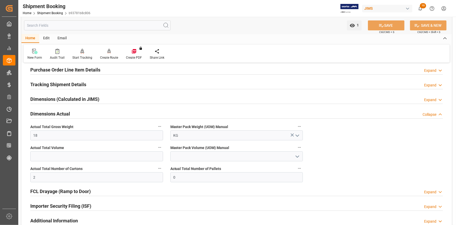
scroll to position [95, 0]
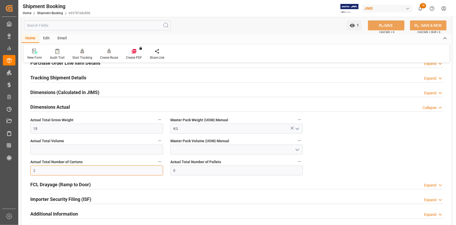
click at [55, 172] on input "2" at bounding box center [96, 170] width 133 height 10
type input "1"
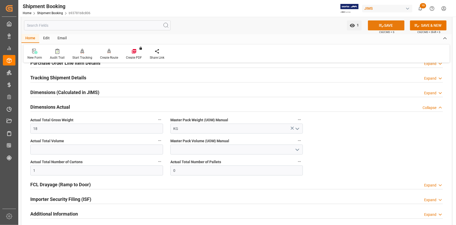
click at [388, 22] on button "SAVE" at bounding box center [386, 25] width 37 height 10
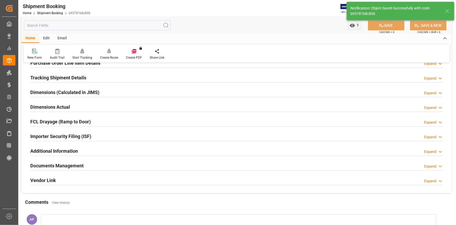
click at [96, 164] on div "Documents Management Expand" at bounding box center [236, 165] width 413 height 10
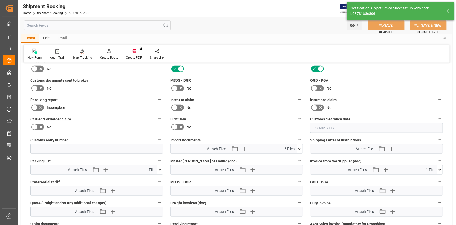
scroll to position [214, 0]
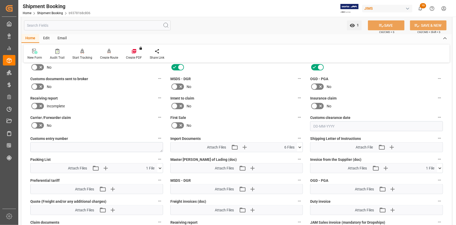
click at [161, 167] on icon at bounding box center [159, 167] width 5 height 5
click at [151, 178] on icon at bounding box center [151, 178] width 3 height 4
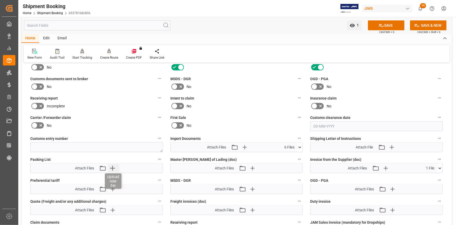
click at [115, 168] on icon "button" at bounding box center [112, 168] width 8 height 8
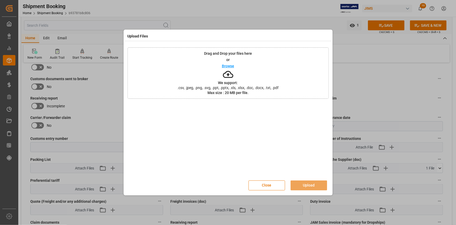
click at [229, 64] on p "Browse" at bounding box center [228, 66] width 12 height 4
click at [313, 183] on button "Upload" at bounding box center [309, 185] width 37 height 10
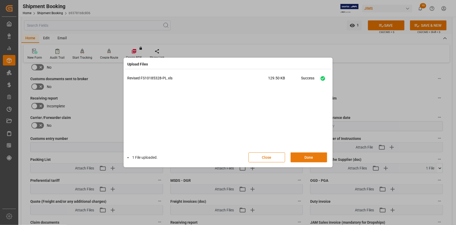
click at [308, 158] on button "Done" at bounding box center [309, 157] width 37 height 10
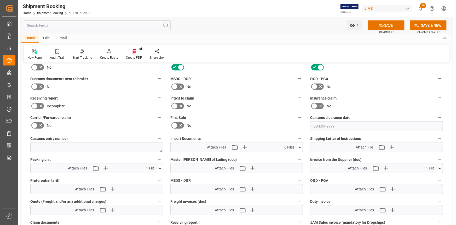
click at [302, 146] on icon at bounding box center [299, 146] width 5 height 5
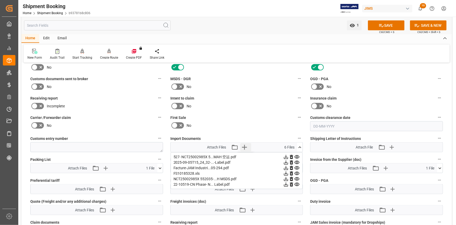
click at [246, 144] on icon "button" at bounding box center [245, 147] width 8 height 8
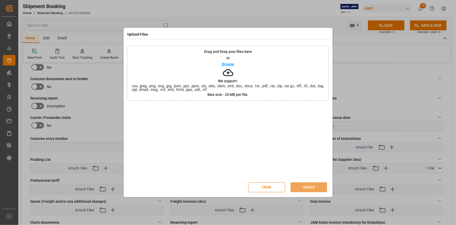
click at [228, 63] on p "Browse" at bounding box center [228, 64] width 12 height 4
click at [309, 184] on button "Upload" at bounding box center [309, 187] width 37 height 10
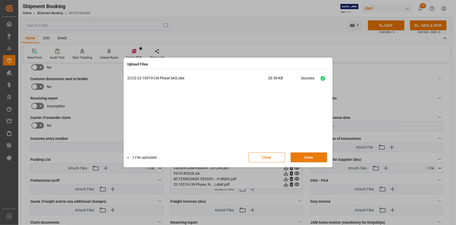
click at [312, 154] on button "Done" at bounding box center [309, 157] width 37 height 10
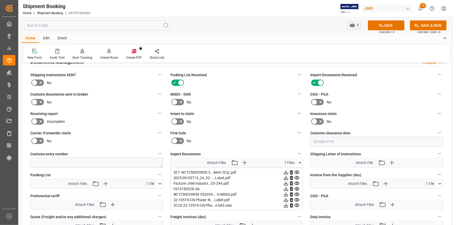
scroll to position [190, 0]
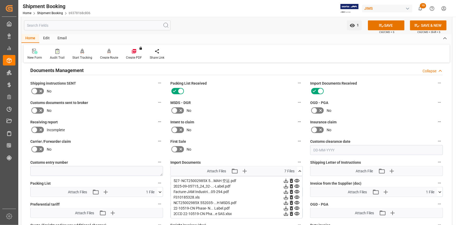
click at [44, 109] on label at bounding box center [37, 110] width 15 height 8
click at [0, 0] on input "checkbox" at bounding box center [0, 0] width 0 height 0
click at [391, 24] on button "SAVE" at bounding box center [386, 25] width 37 height 10
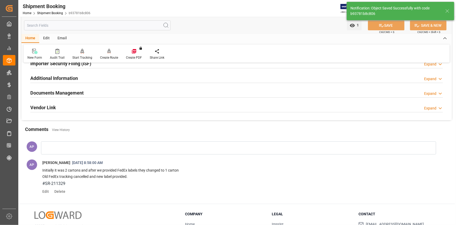
scroll to position [143, 0]
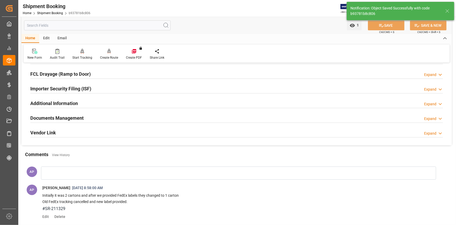
click at [128, 117] on div "Documents Management Expand" at bounding box center [236, 117] width 413 height 10
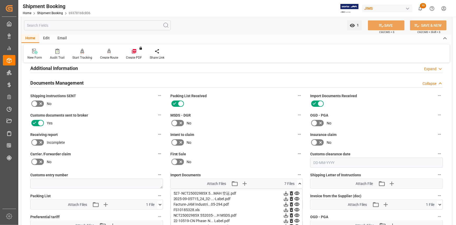
scroll to position [214, 0]
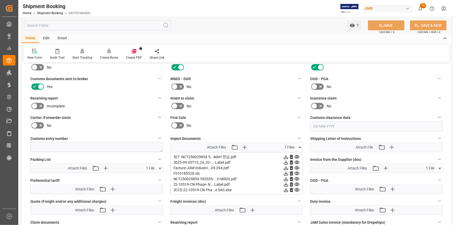
click at [441, 166] on icon at bounding box center [440, 167] width 5 height 5
click at [427, 177] on icon at bounding box center [426, 177] width 5 height 5
click at [285, 155] on icon at bounding box center [285, 156] width 5 height 5
click at [218, 183] on div "22-10519-CN Phase- N... Label.pdf" at bounding box center [237, 183] width 127 height 5
click at [287, 183] on icon at bounding box center [285, 183] width 5 height 5
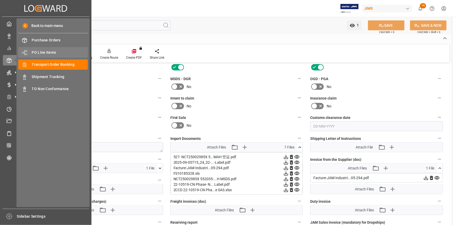
click at [47, 52] on span "PO Line Items" at bounding box center [60, 52] width 56 height 5
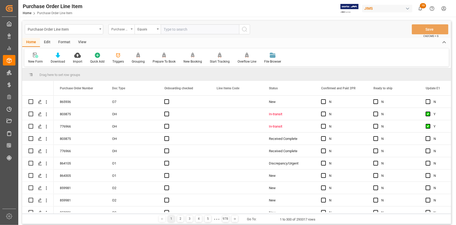
click at [127, 30] on div "Purchase Order Number" at bounding box center [120, 29] width 18 height 6
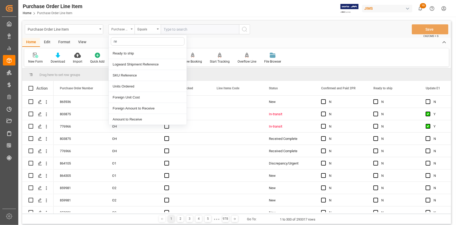
type input "ref"
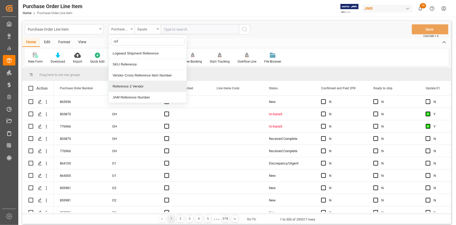
click at [137, 84] on div "Reference 2 Vendor" at bounding box center [148, 86] width 78 height 11
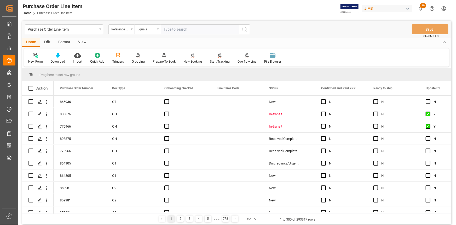
click at [175, 30] on input "text" at bounding box center [200, 29] width 78 height 10
paste input "22-10519-CN"
type input "22-10519-CN"
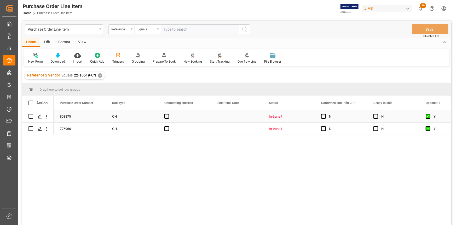
click at [325, 118] on div "Press SPACE to select this row." at bounding box center [325, 116] width 8 height 12
click at [324, 129] on span "Press SPACE to select this row." at bounding box center [323, 128] width 5 height 5
click at [325, 126] on input "Press SPACE to select this row." at bounding box center [325, 126] width 0 height 0
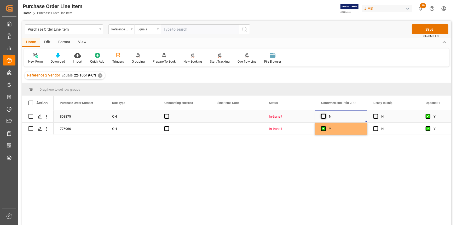
click at [325, 115] on span "Press SPACE to select this row." at bounding box center [323, 116] width 5 height 5
click at [325, 114] on input "Press SPACE to select this row." at bounding box center [325, 114] width 0 height 0
click at [426, 30] on button "Save" at bounding box center [430, 29] width 37 height 10
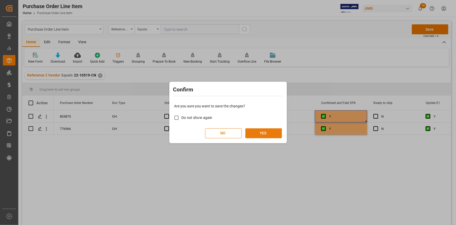
click at [268, 133] on button "YES" at bounding box center [264, 133] width 37 height 10
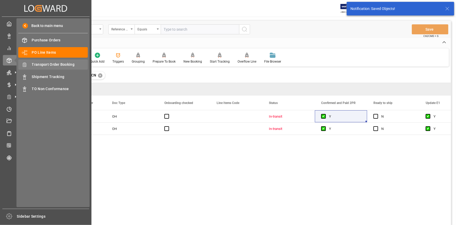
click at [54, 65] on span "Transport Order Booking" at bounding box center [60, 64] width 56 height 5
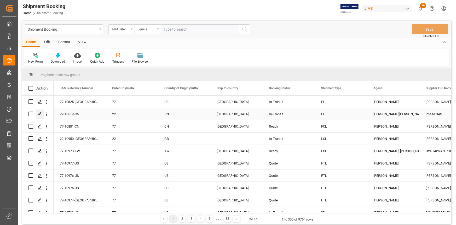
click at [39, 113] on icon "Press SPACE to select this row." at bounding box center [40, 114] width 4 height 4
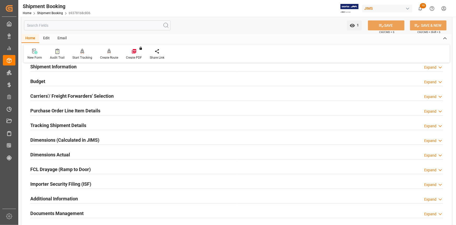
scroll to position [71, 0]
